Goal: Find specific page/section: Find specific page/section

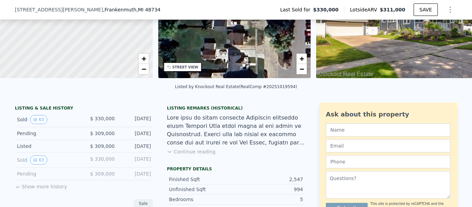
scroll to position [101, 0]
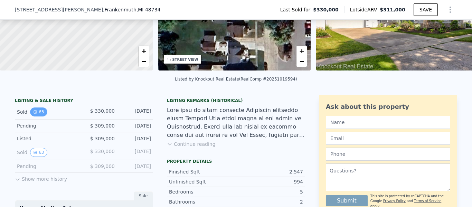
click at [36, 114] on button "63" at bounding box center [38, 111] width 17 height 9
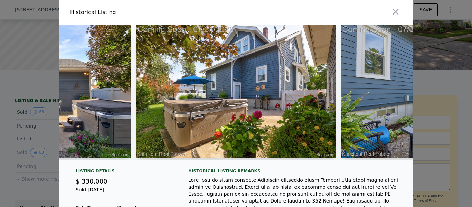
scroll to position [0, 8605]
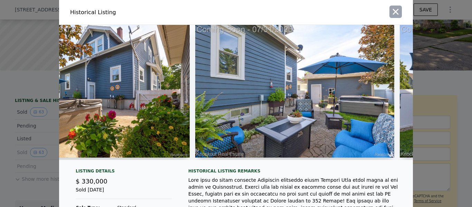
click at [390, 13] on icon "button" at bounding box center [395, 12] width 10 height 10
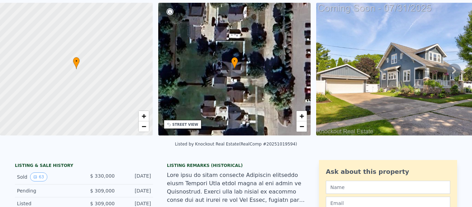
scroll to position [0, 0]
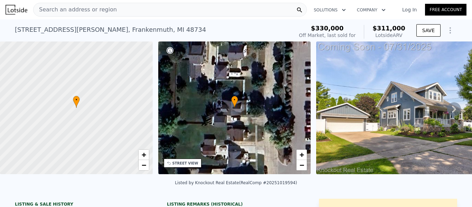
click at [97, 11] on span "Search an address or region" at bounding box center [74, 10] width 83 height 8
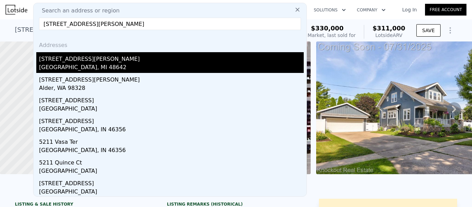
type input "[STREET_ADDRESS][PERSON_NAME]"
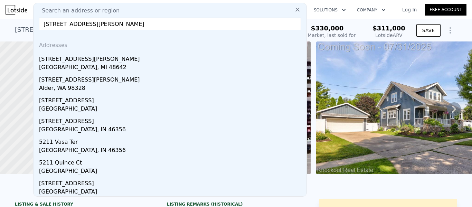
click at [60, 64] on div "[GEOGRAPHIC_DATA], MI 48642" at bounding box center [171, 68] width 264 height 10
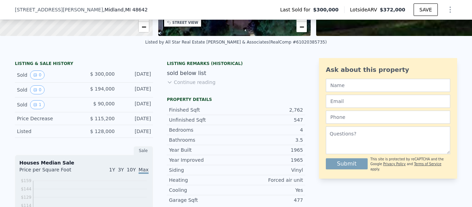
scroll to position [170, 0]
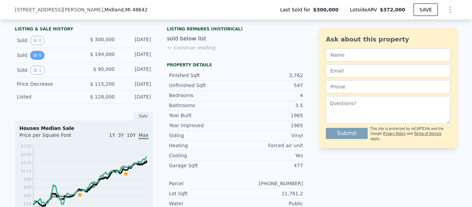
click at [34, 57] on icon "View historical data" at bounding box center [35, 55] width 3 height 3
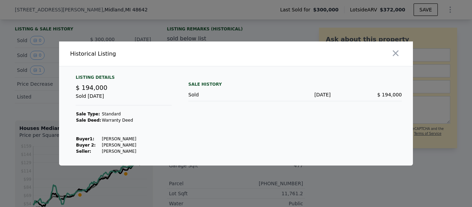
click at [397, 57] on icon "button" at bounding box center [395, 53] width 10 height 10
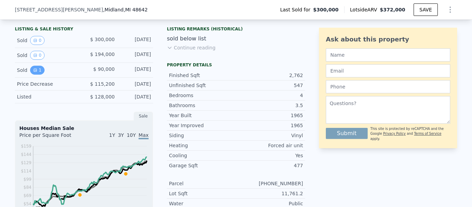
click at [35, 72] on button "1" at bounding box center [37, 70] width 14 height 9
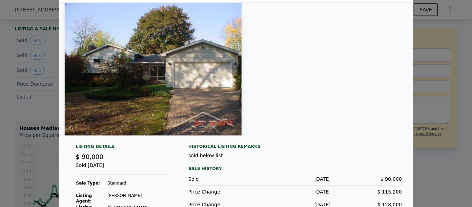
scroll to position [0, 0]
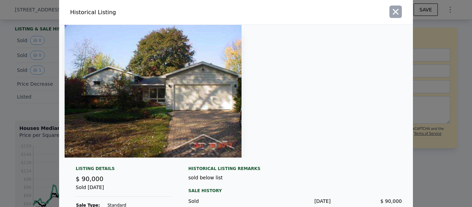
click at [397, 10] on icon "button" at bounding box center [395, 12] width 10 height 10
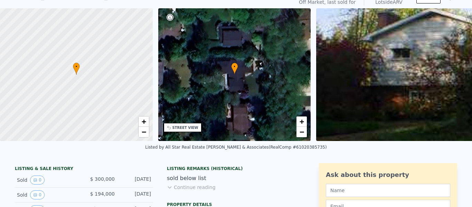
scroll to position [2, 0]
